Goal: Transaction & Acquisition: Obtain resource

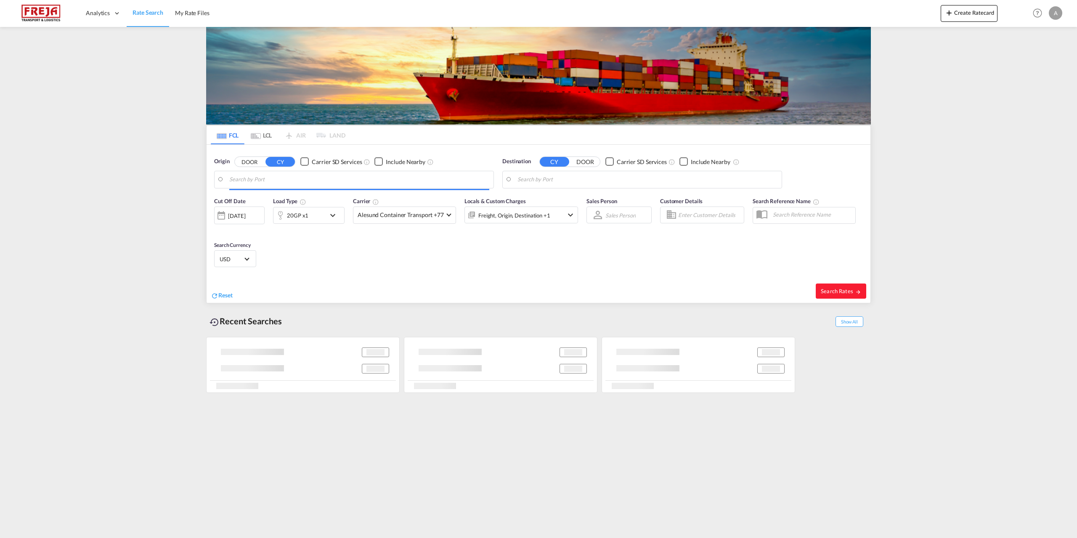
type input "[GEOGRAPHIC_DATA], DKFRC"
type input "[GEOGRAPHIC_DATA], [GEOGRAPHIC_DATA]"
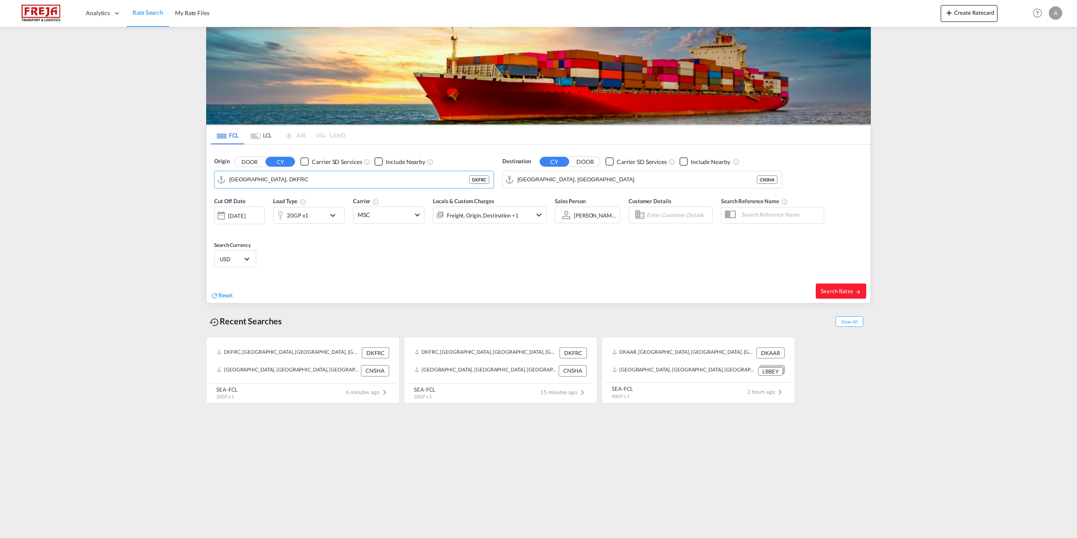
drag, startPoint x: 332, startPoint y: 181, endPoint x: 41, endPoint y: 175, distance: 291.2
click at [41, 175] on md-content "Analytics Reports Dashboard Rate Search My Rate Files Create Ratecard Help Reso…" at bounding box center [538, 269] width 1077 height 538
drag, startPoint x: 311, startPoint y: 177, endPoint x: 175, endPoint y: 174, distance: 136.4
click at [175, 174] on md-content "Analytics Reports Dashboard Rate Search My Rate Files Create Ratecard Help Reso…" at bounding box center [538, 269] width 1077 height 538
click at [254, 198] on div "Aarhus [GEOGRAPHIC_DATA] DKAAR" at bounding box center [295, 202] width 160 height 25
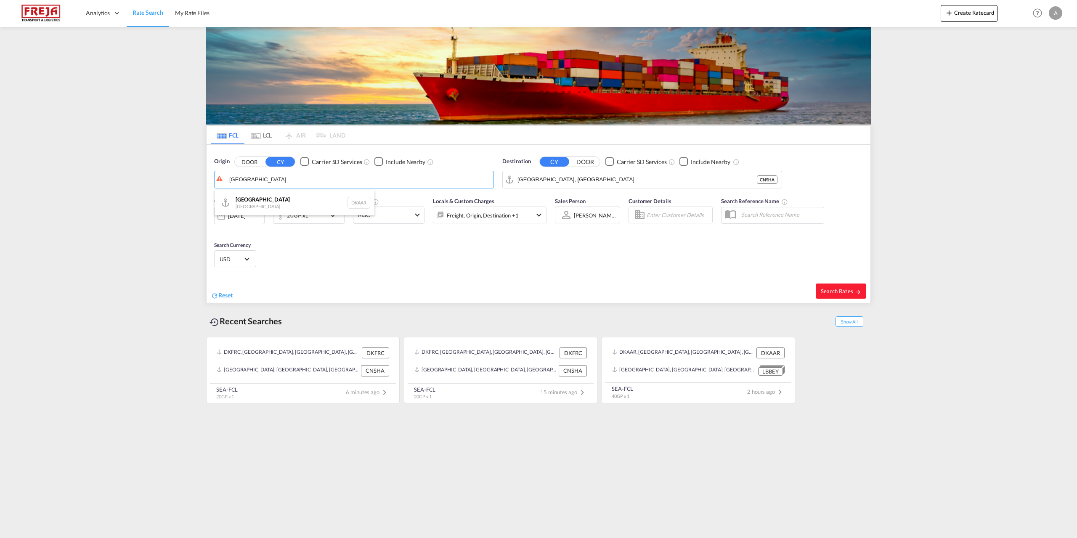
type input "[GEOGRAPHIC_DATA], [GEOGRAPHIC_DATA]"
click at [564, 180] on input "[GEOGRAPHIC_DATA], [GEOGRAPHIC_DATA]" at bounding box center [647, 179] width 260 height 13
click at [840, 291] on span "Search Rates" at bounding box center [841, 291] width 40 height 7
type input "DKAAR to CNSHA / [DATE]"
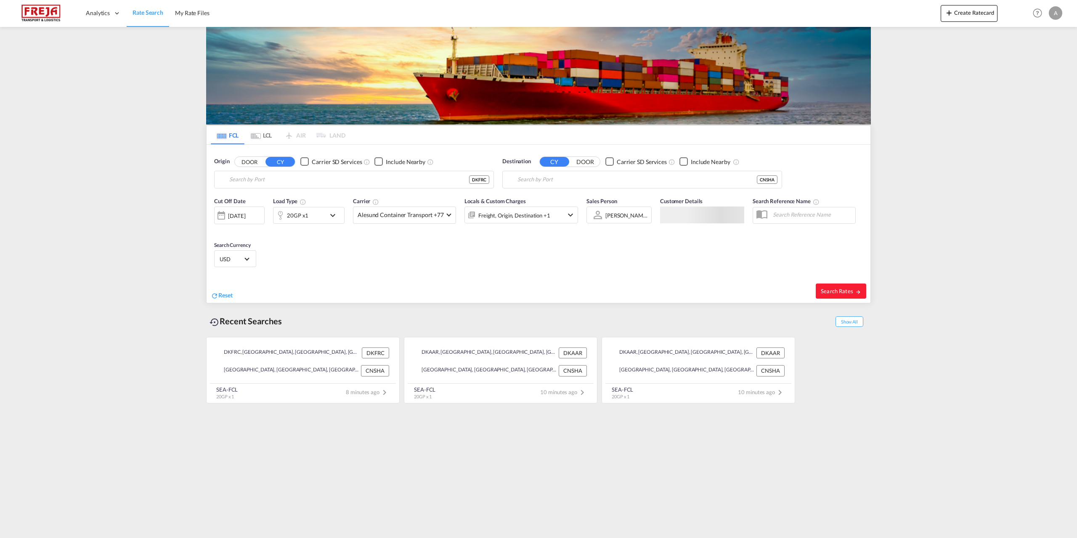
type input "[GEOGRAPHIC_DATA], DKFRC"
type input "[GEOGRAPHIC_DATA], [GEOGRAPHIC_DATA]"
click at [833, 288] on span "Search Rates" at bounding box center [841, 291] width 40 height 7
type input "DKFRC to CNSHA / 19 Aug 2025"
